Goal: Find contact information: Find contact information

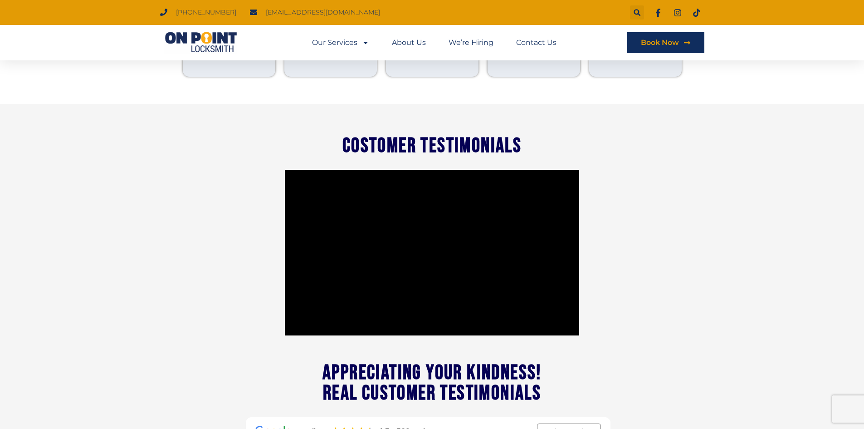
scroll to position [634, 0]
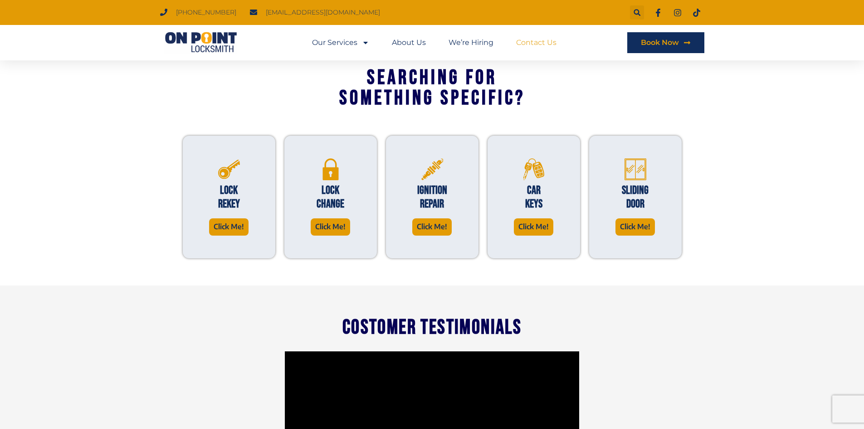
click at [538, 40] on link "Contact Us" at bounding box center [536, 42] width 40 height 21
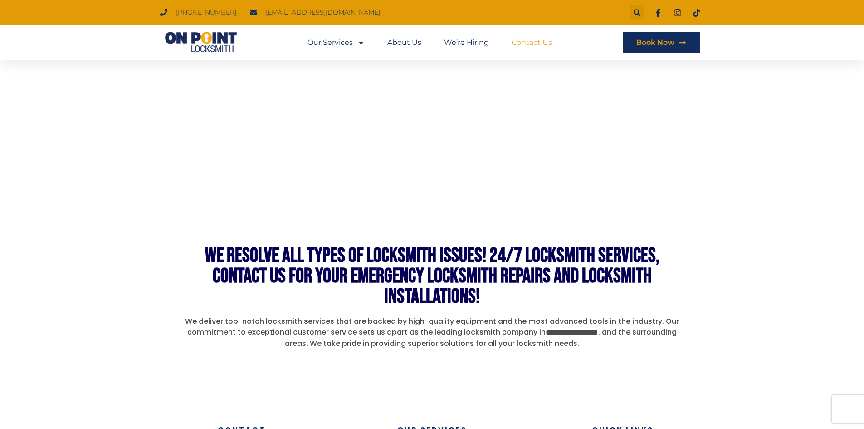
scroll to position [681, 0]
